Goal: Information Seeking & Learning: Learn about a topic

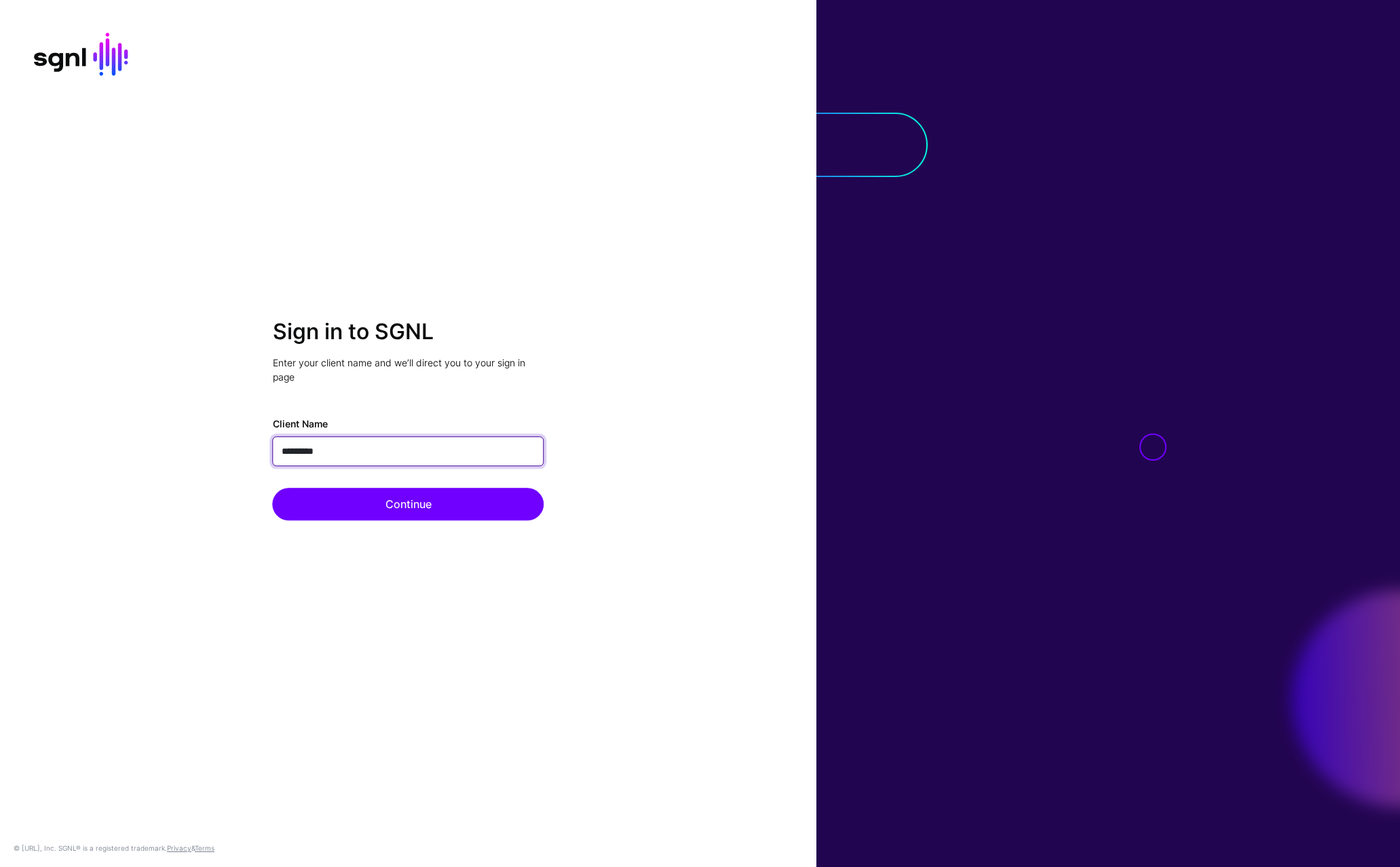
type input "**********"
click at [273, 489] on button "Continue" at bounding box center [409, 504] width 271 height 32
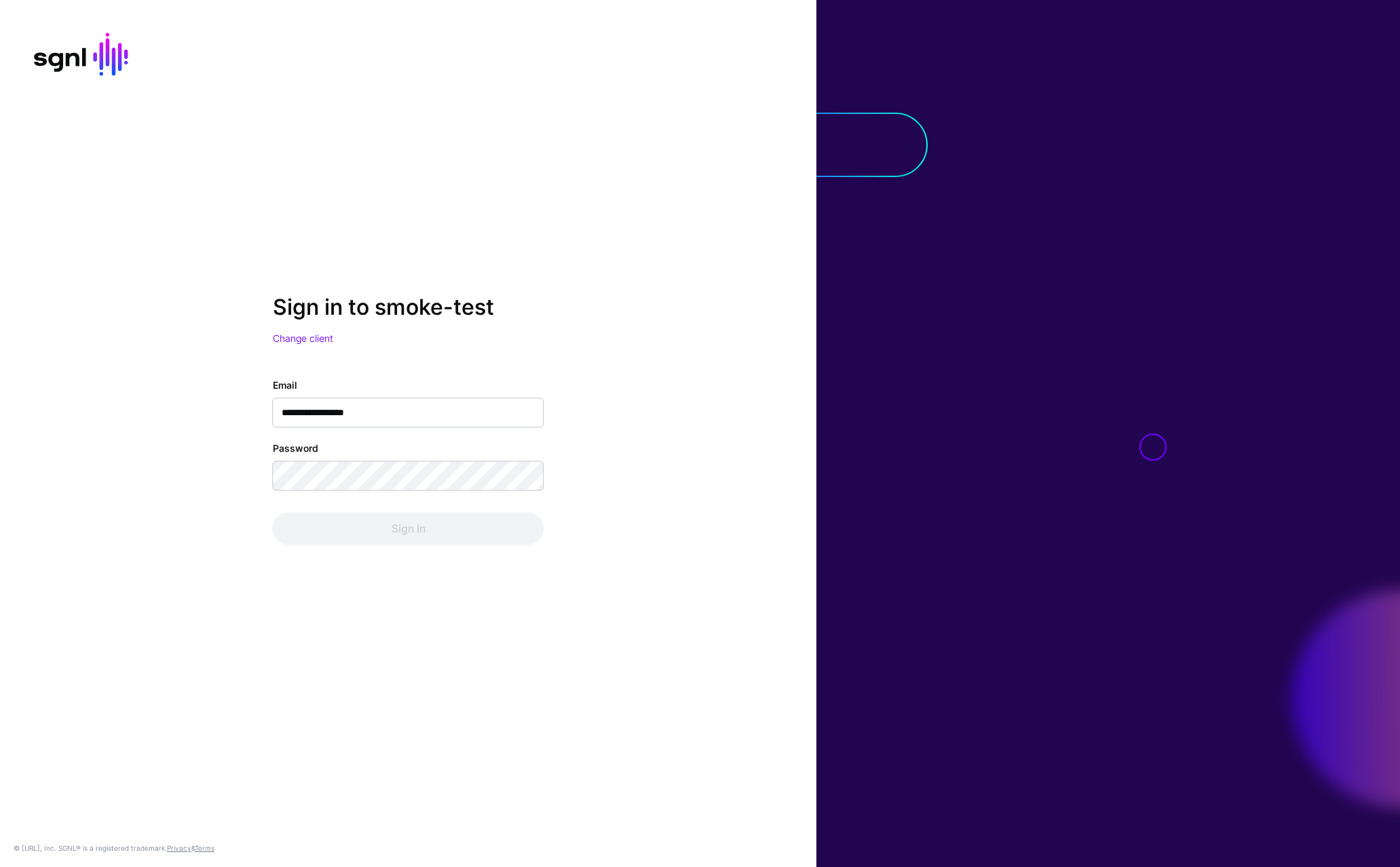
type input "**********"
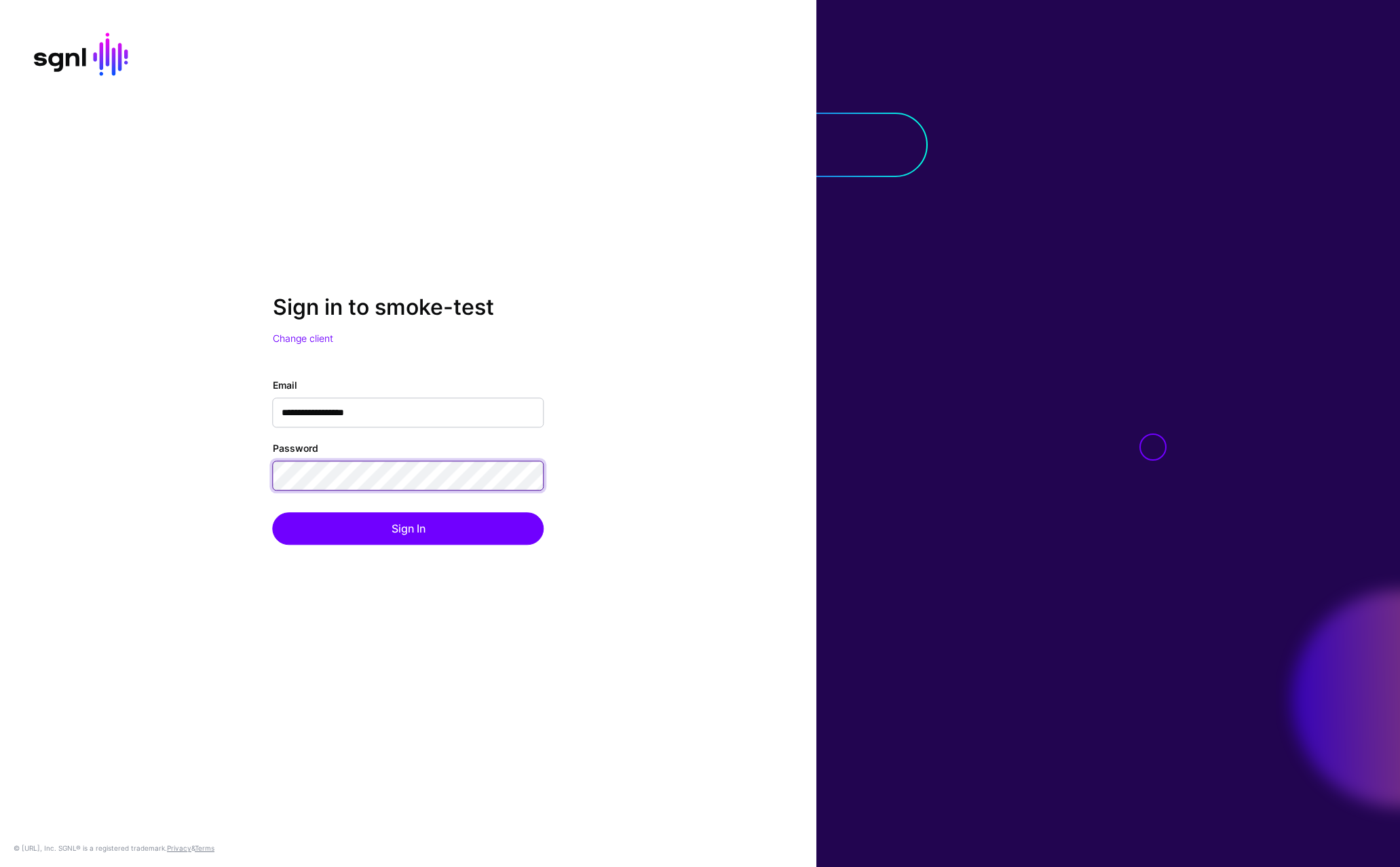
click at [273, 513] on button "Sign In" at bounding box center [409, 529] width 271 height 32
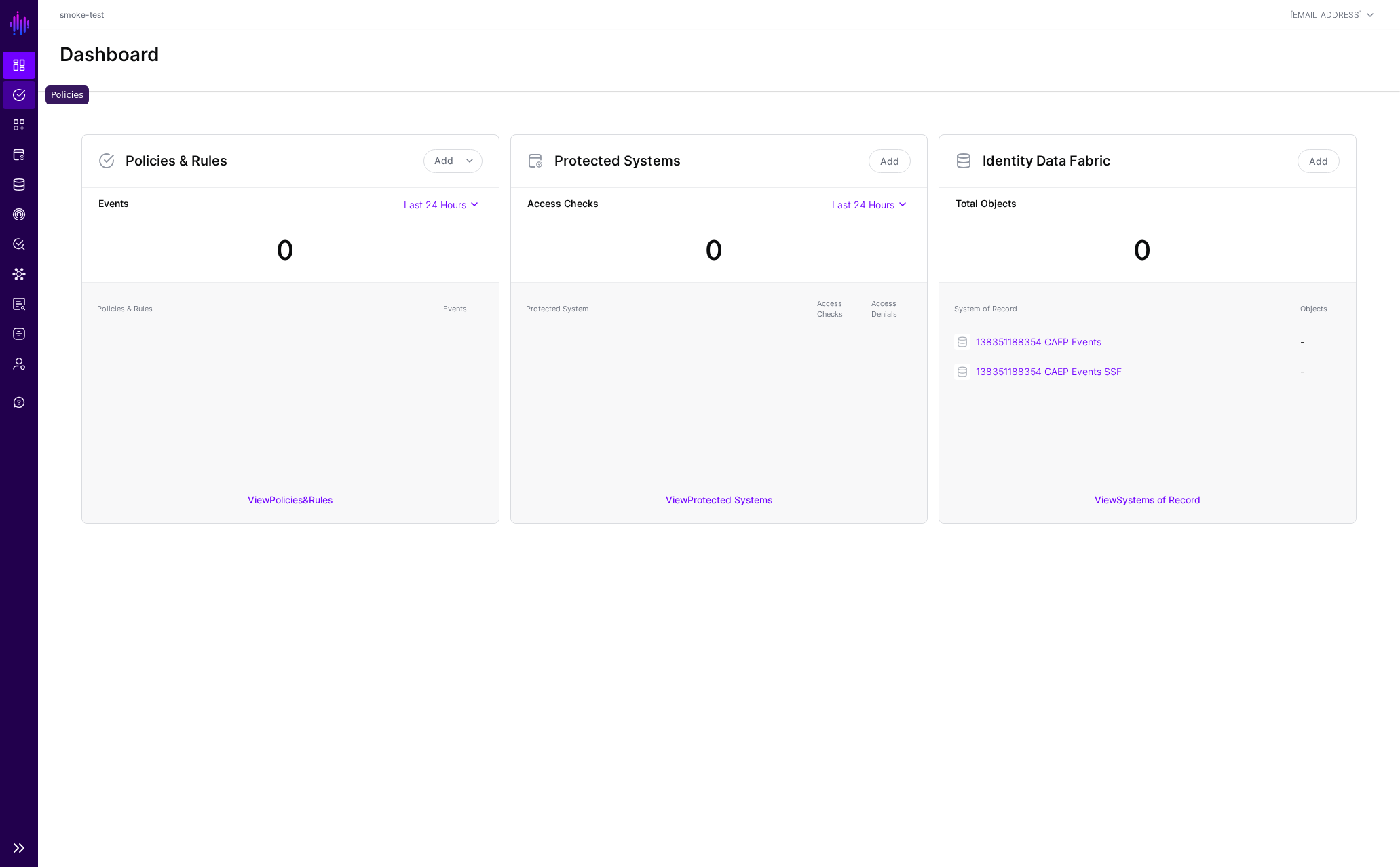
click at [17, 100] on span "Policies" at bounding box center [19, 95] width 14 height 14
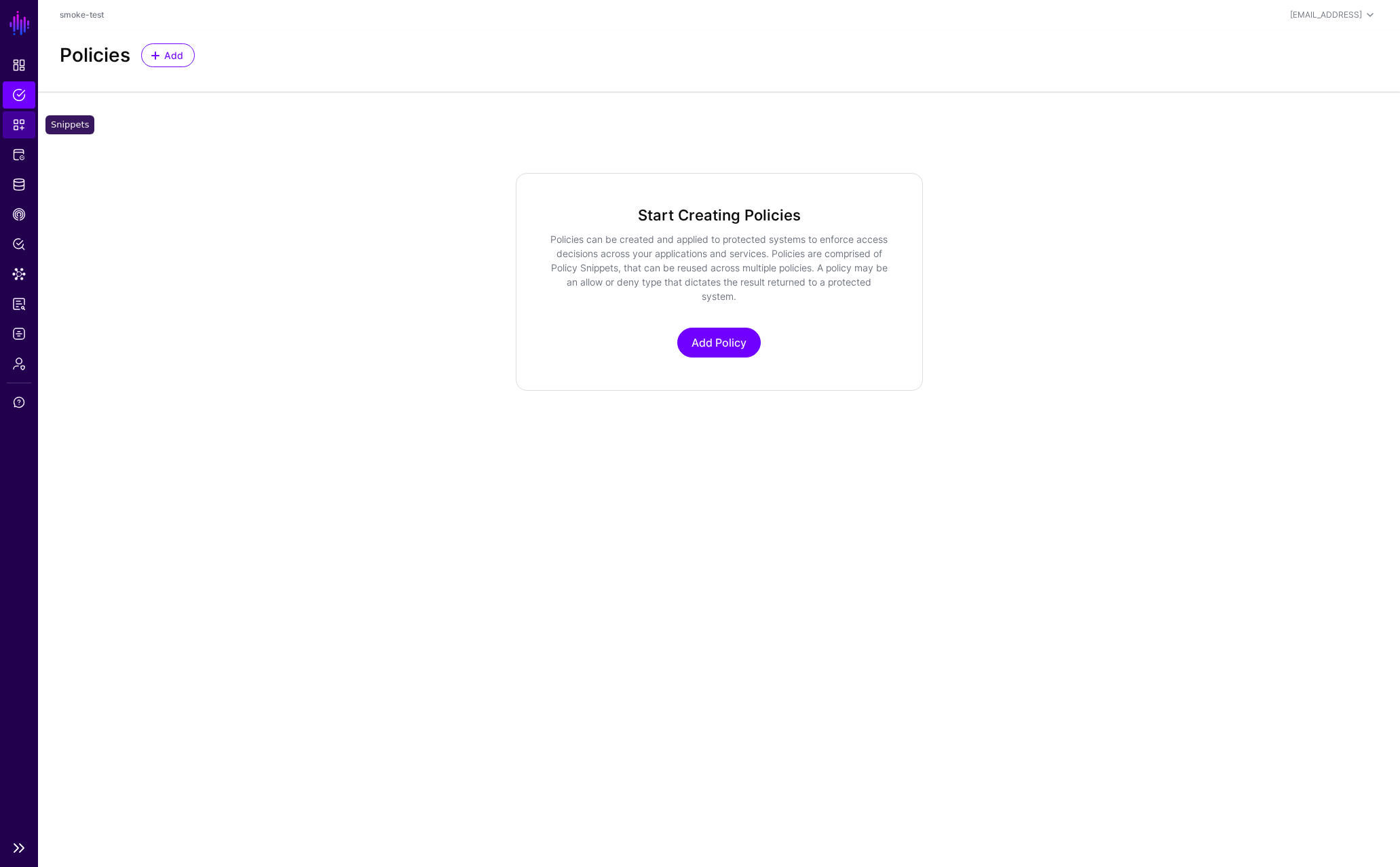
click at [10, 125] on link "Snippets" at bounding box center [18, 124] width 32 height 27
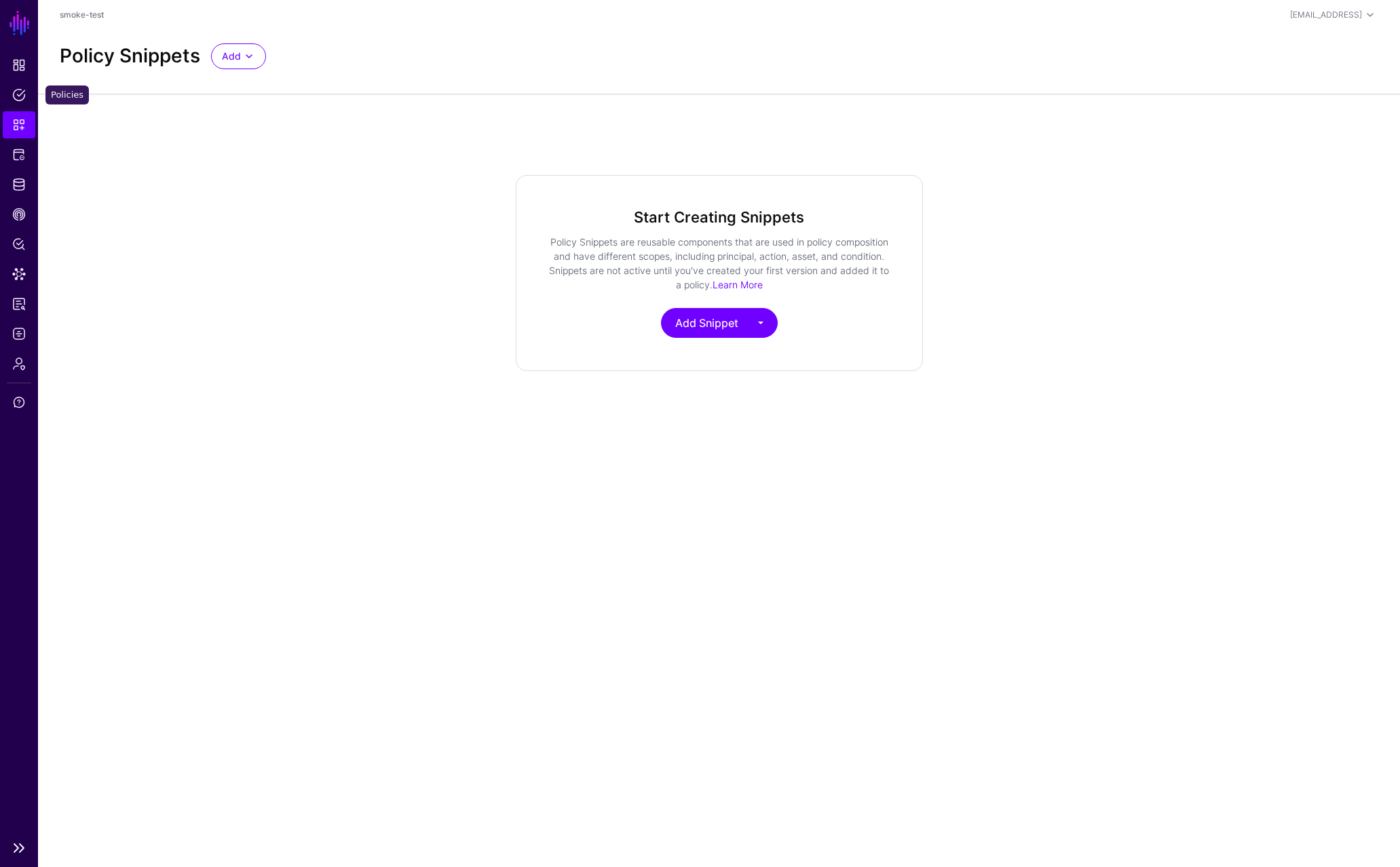
click at [10, 49] on nav "SGNL Dashboard Policies Snippets Protected Systems Identity Data Fabric CAEP Hu…" at bounding box center [19, 433] width 38 height 867
click at [17, 70] on span "Dashboard" at bounding box center [19, 65] width 14 height 14
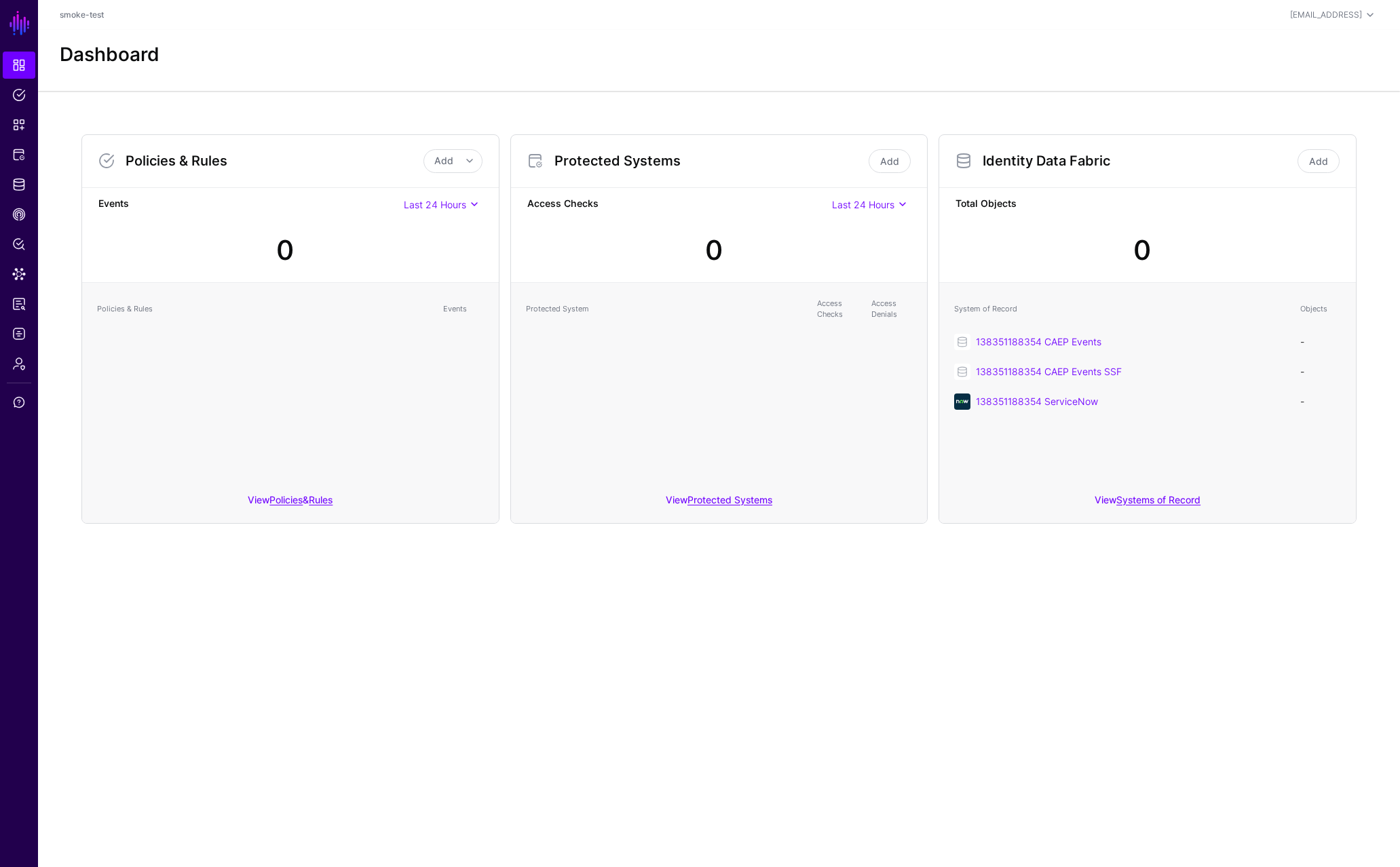
click at [955, 652] on main "SGNL Dashboard Policies Snippets Protected Systems Identity Data Fabric CAEP Hu…" at bounding box center [700, 433] width 1400 height 867
click at [17, 330] on span "Logs" at bounding box center [19, 334] width 14 height 14
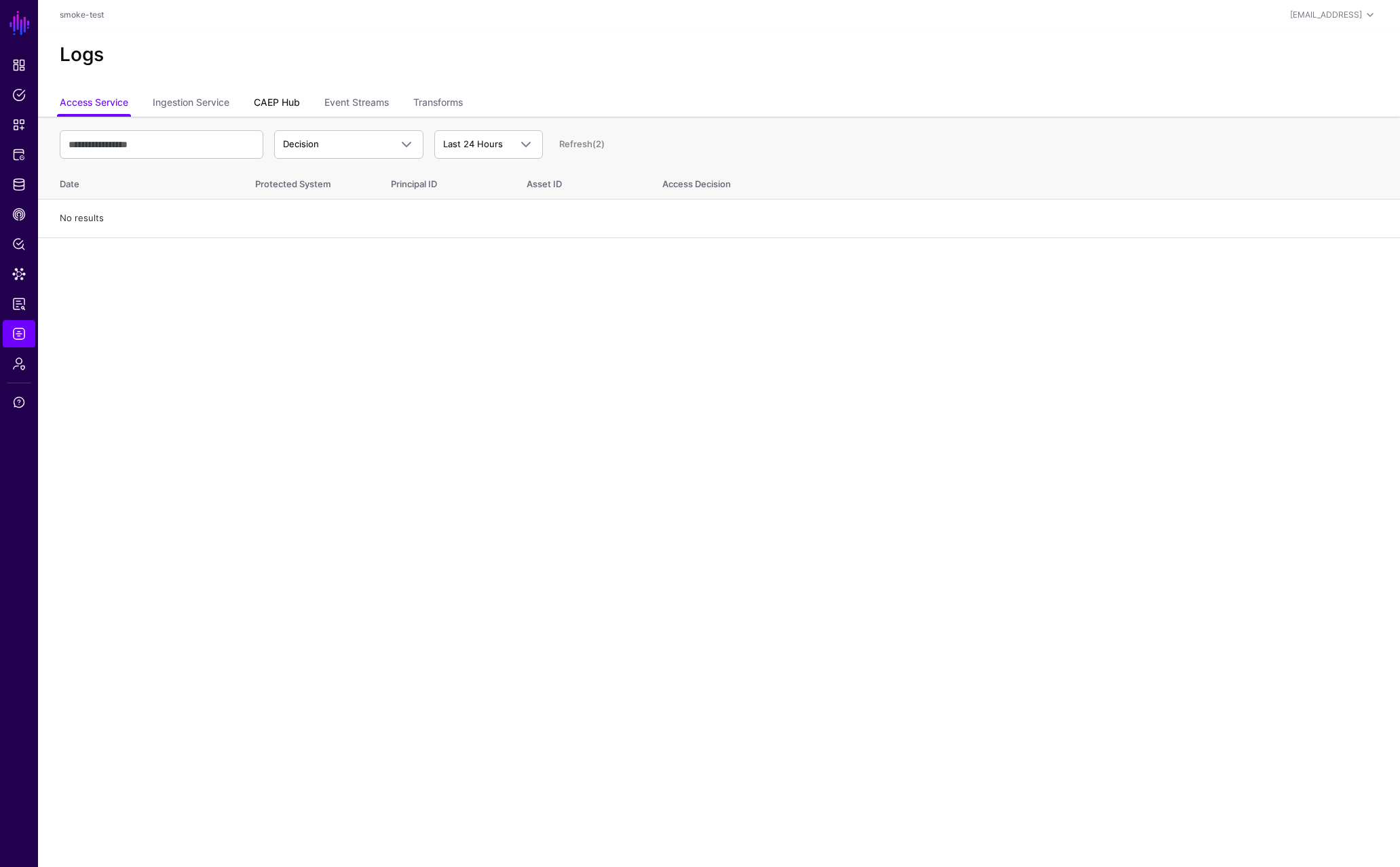
click at [281, 98] on link "CAEP Hub" at bounding box center [277, 104] width 46 height 26
click at [356, 100] on link "Event Streams" at bounding box center [357, 104] width 64 height 26
click at [100, 101] on link "Access Service" at bounding box center [94, 104] width 69 height 26
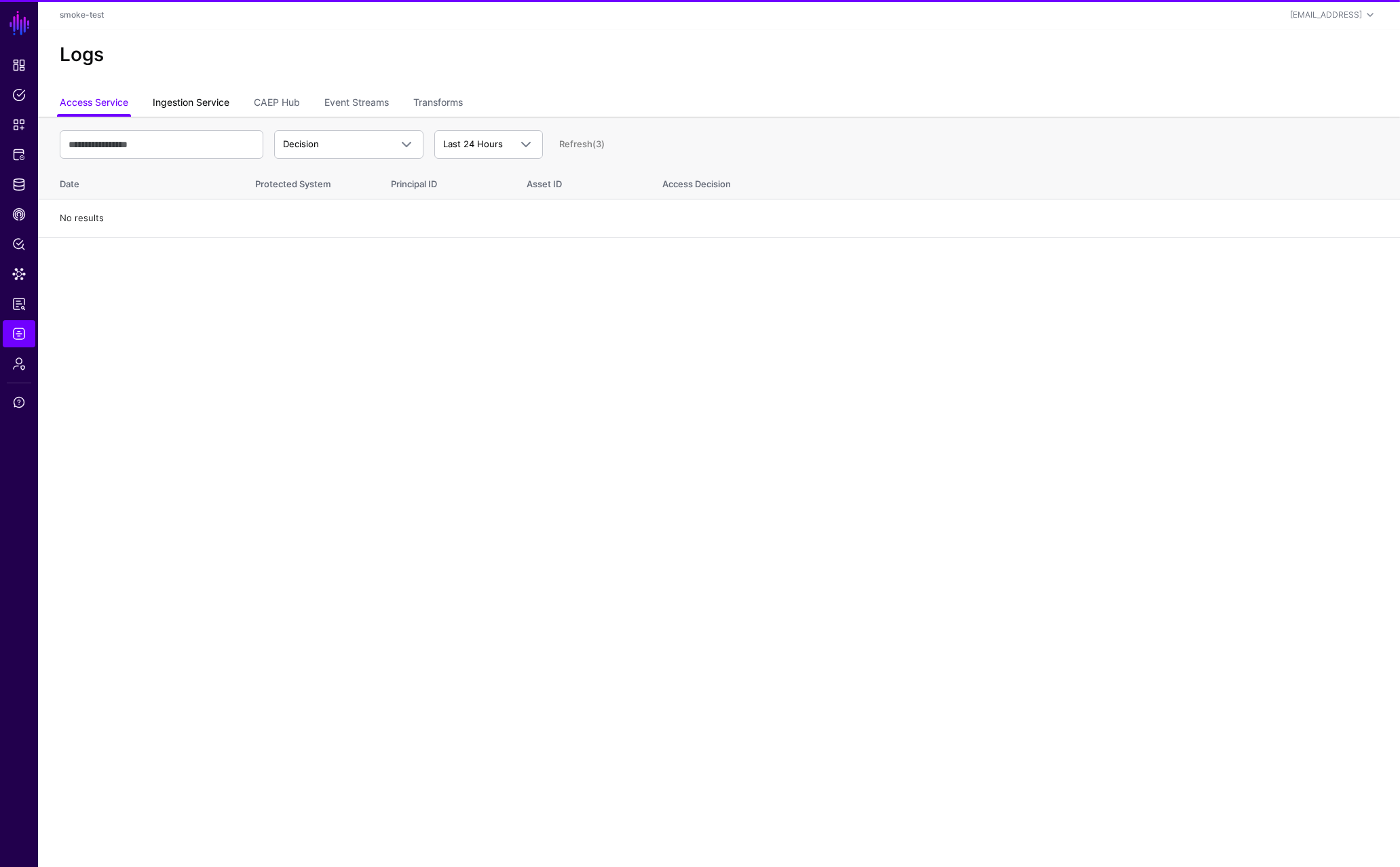
click at [211, 105] on link "Ingestion Service" at bounding box center [191, 104] width 77 height 26
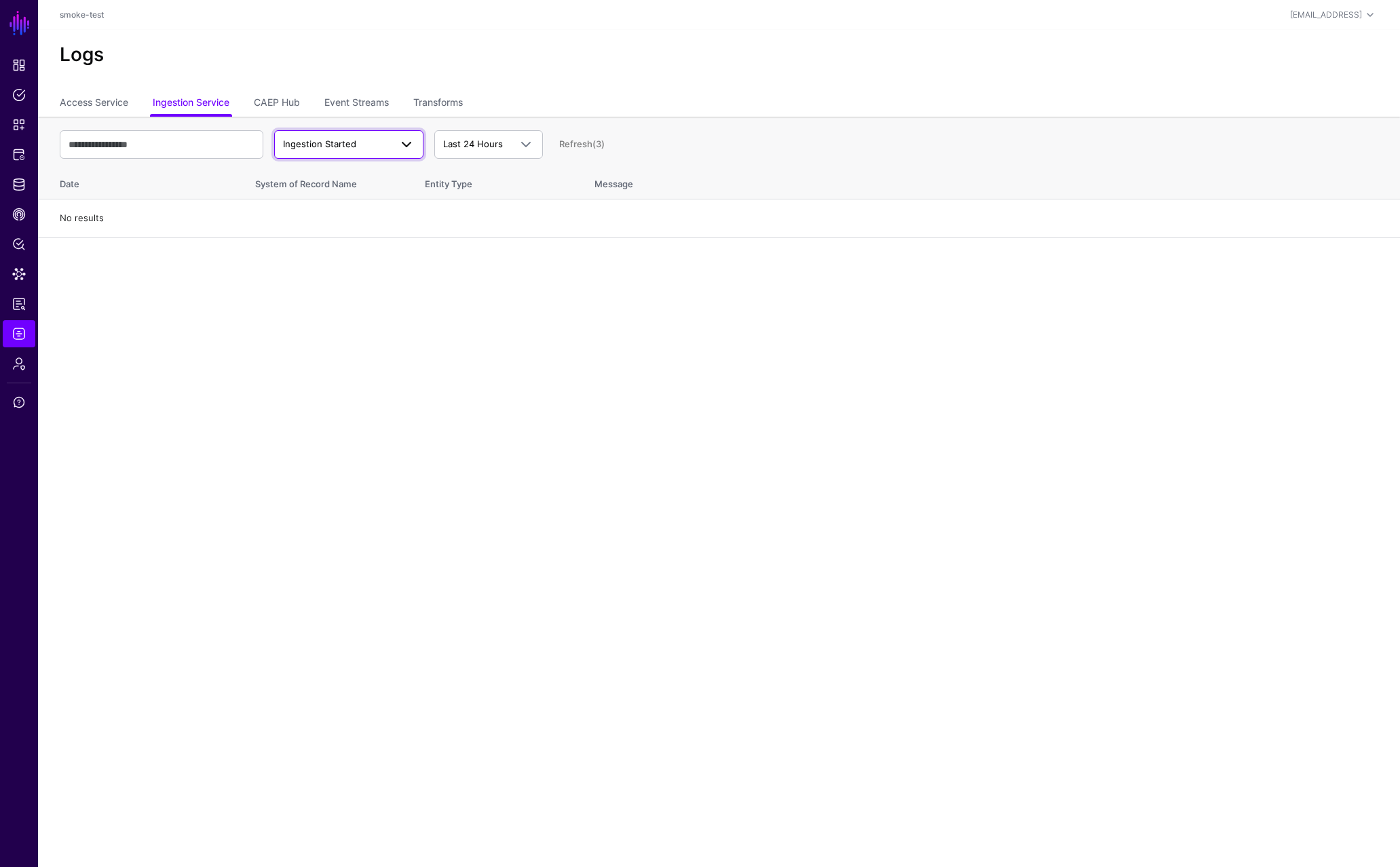
click at [346, 143] on span "Ingestion Started" at bounding box center [319, 143] width 73 height 10
click at [350, 141] on span "Ingestion Started" at bounding box center [319, 143] width 73 height 10
click at [473, 98] on ul "Access Service Ingestion Service CAEP Hub Event Streams Transforms" at bounding box center [719, 104] width 1318 height 26
click at [455, 97] on link "Transforms" at bounding box center [438, 104] width 50 height 26
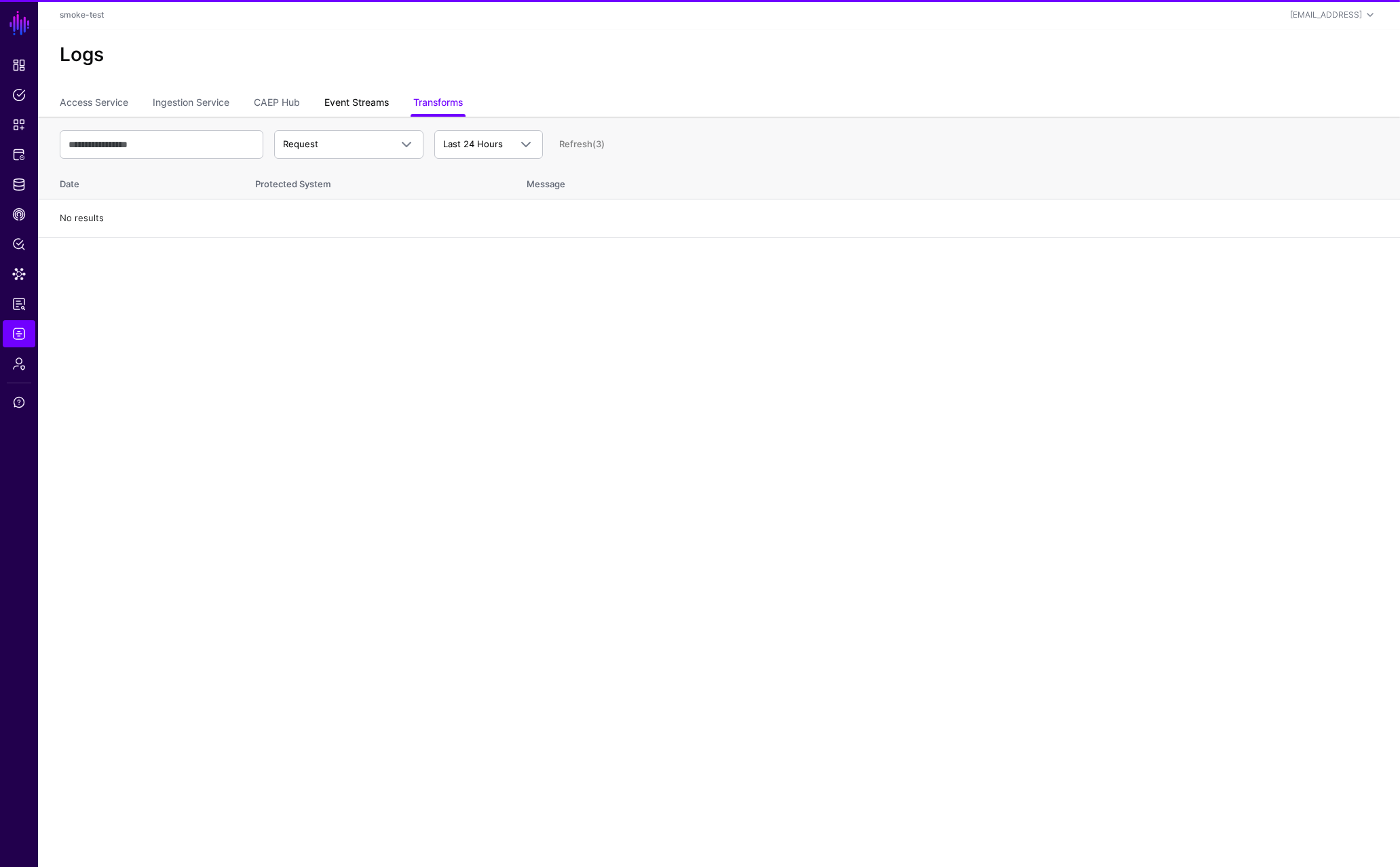
click at [340, 102] on link "Event Streams" at bounding box center [357, 104] width 64 height 26
